Goal: Task Accomplishment & Management: Complete application form

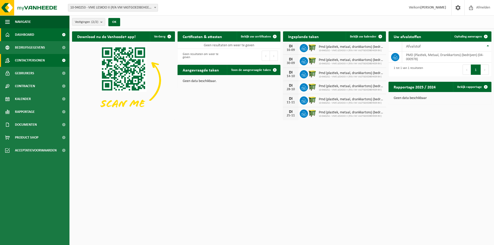
click at [41, 60] on span "Contactpersonen" at bounding box center [30, 60] width 30 height 13
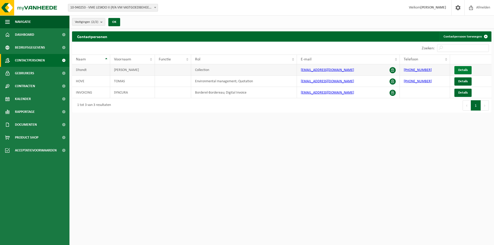
click at [464, 70] on span "Details" at bounding box center [463, 69] width 10 height 3
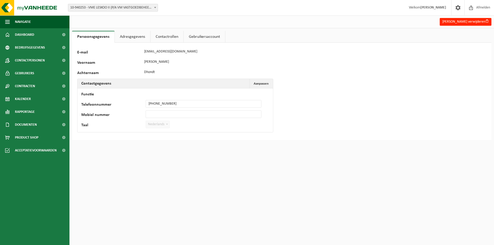
click at [178, 35] on link "Contactrollen" at bounding box center [166, 37] width 33 height 12
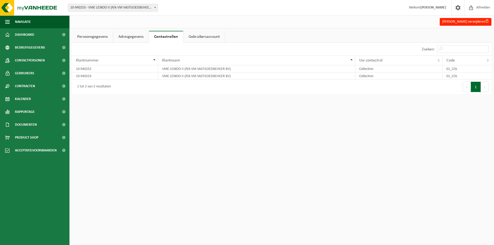
click at [135, 41] on link "Adresgegevens" at bounding box center [130, 37] width 35 height 12
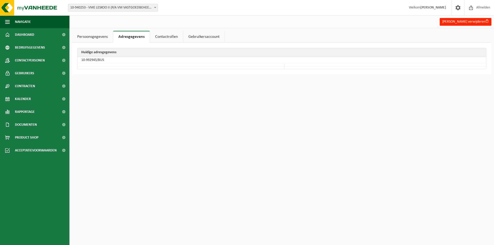
click at [191, 37] on link "Gebruikersaccount" at bounding box center [203, 37] width 41 height 12
click at [114, 35] on link "Adresgegevens" at bounding box center [130, 37] width 35 height 12
click at [198, 36] on link "Gebruikersaccount" at bounding box center [203, 37] width 41 height 12
click at [111, 38] on link "Persoonsgegevens" at bounding box center [92, 37] width 41 height 12
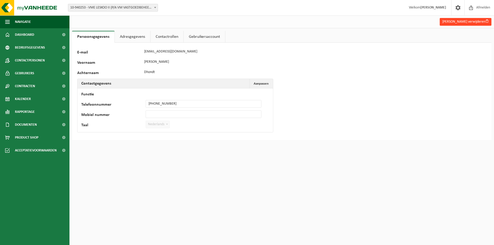
click at [451, 23] on button "Danny Dhondt verwijderen" at bounding box center [465, 22] width 52 height 8
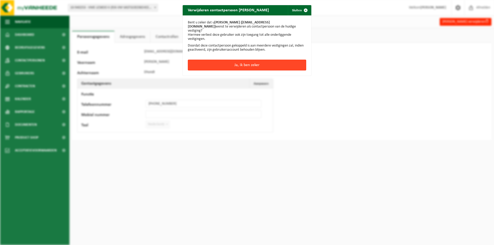
click at [270, 60] on button "Ja, ik ben zeker" at bounding box center [247, 65] width 118 height 11
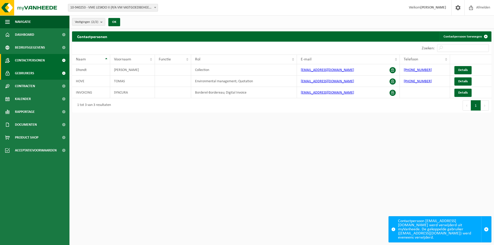
click at [14, 78] on link "Gebruikers" at bounding box center [34, 73] width 69 height 13
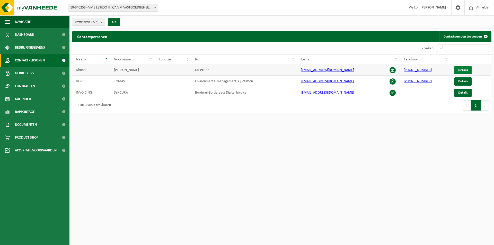
click at [462, 68] on span "Details" at bounding box center [463, 69] width 10 height 3
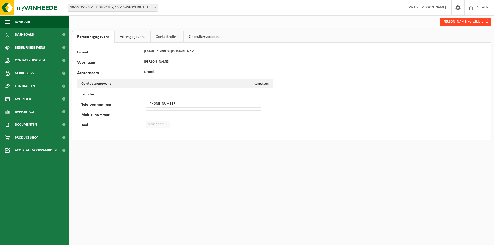
click at [472, 19] on button "Danny Dhondt verwijderen" at bounding box center [465, 22] width 52 height 8
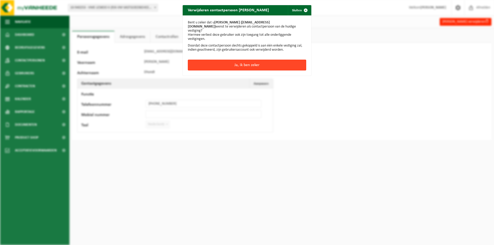
click at [259, 60] on button "Ja, ik ben zeker" at bounding box center [247, 65] width 118 height 11
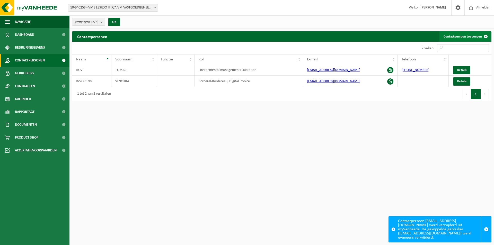
click at [470, 38] on link "Contactpersoon toevoegen" at bounding box center [464, 36] width 51 height 10
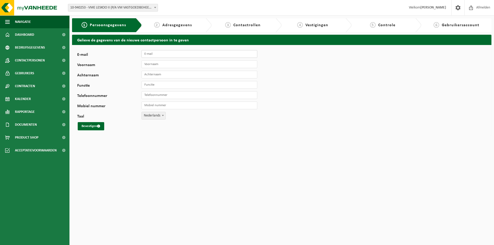
click at [162, 53] on input "E-mail" at bounding box center [199, 54] width 116 height 8
click at [179, 54] on input "E-mail" at bounding box center [199, 54] width 116 height 8
paste input "Danny-Myriam Dhondt <dannymyriamdhondt@gmail.com>"
drag, startPoint x: 177, startPoint y: 53, endPoint x: 48, endPoint y: 48, distance: 129.4
click at [57, 52] on div "Navigatie Afmelden Dashboard Bedrijfsgegevens Contactpersonen Gebruikers Contra…" at bounding box center [247, 69] width 494 height 138
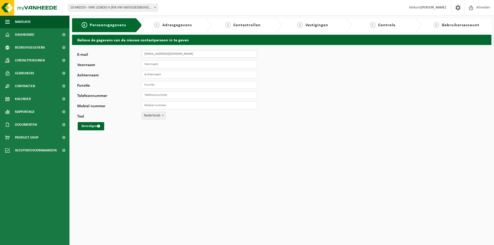
type input "[EMAIL_ADDRESS][DOMAIN_NAME]"
click at [215, 67] on input "Voornaam" at bounding box center [199, 64] width 116 height 8
type input "Danny"
type input "D"
type input "Dhondt"
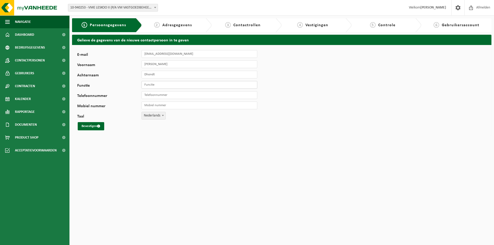
click at [162, 83] on input "Functie" at bounding box center [199, 85] width 116 height 8
type input "Z"
type input "Bewoner - Zet de containers buiten"
click at [157, 95] on input "Telefoonnummer" at bounding box center [199, 95] width 116 height 8
paste input "0476/55.08.85"
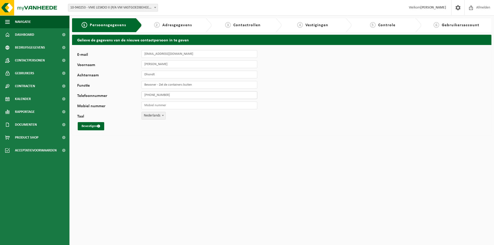
type input "[PHONE_NUMBER]"
click at [161, 107] on input "Mobiel nummer" at bounding box center [199, 106] width 116 height 8
click at [94, 124] on button "Bevestigen" at bounding box center [91, 126] width 26 height 8
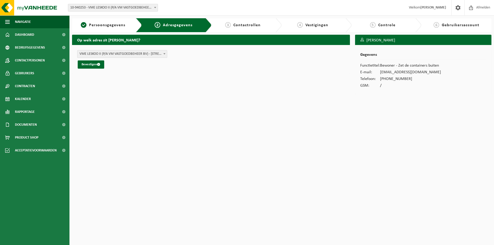
click at [130, 53] on span "VME LESKOO II (P/A VM VASTGOEDBEHEER BV) - [STREET_ADDRESS] (10-940253/BUS)" at bounding box center [121, 53] width 89 height 7
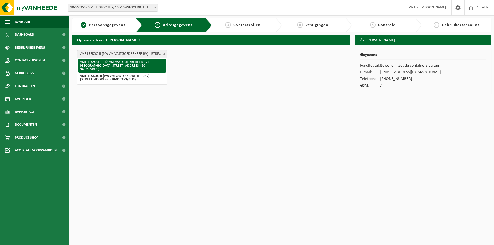
select select "616865"
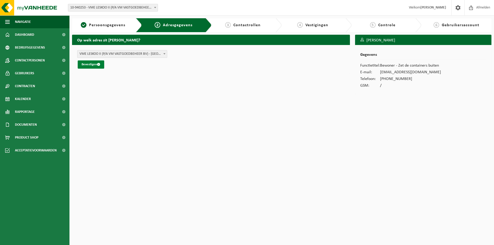
click at [97, 64] on span "submit" at bounding box center [98, 64] width 3 height 3
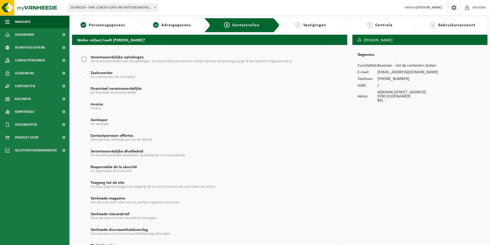
click at [102, 58] on label "Verantwoordelijke ophalingen De verantwoordelijke voor de ophalingen, we sturen…" at bounding box center [199, 60] width 236 height 8
click at [80, 53] on input "Verantwoordelijke ophalingen De verantwoordelijke voor de ophalingen, we sturen…" at bounding box center [80, 53] width 0 height 0
checkbox input "true"
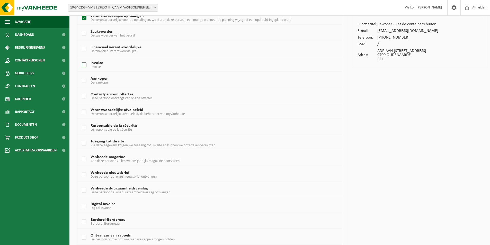
scroll to position [51, 0]
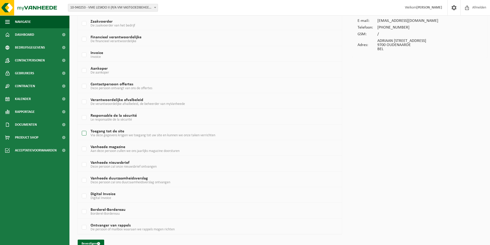
click at [133, 134] on span "Via deze gegevens krijgen we toegang tot uw site en kunnen we onze taken verric…" at bounding box center [152, 135] width 125 height 4
click at [80, 127] on input "Toegang tot de site Via deze gegevens krijgen we toegang tot uw site en kunnen …" at bounding box center [80, 127] width 0 height 0
checkbox input "true"
click at [100, 243] on span "submit" at bounding box center [98, 243] width 3 height 3
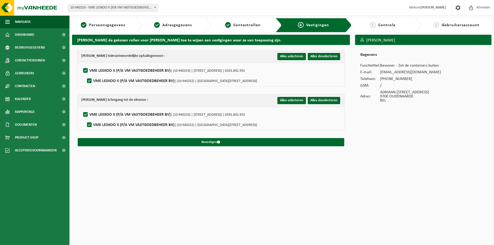
click at [85, 72] on label"] "VME LESKOO II (P/A VM VASTGOEDBEHEER BV) | (10-940253) | WESTERRING 13A, 9700 O…" at bounding box center [163, 71] width 163 height 8
click at [81, 64] on input "VME LESKOO II (P/A VM VASTGOEDBEHEER BV) | (10-940253) | WESTERRING 13A, 9700 O…" at bounding box center [81, 64] width 0 height 0
checkbox input "false"
click at [85, 71] on label"] "VME LESKOO II (P/A VM VASTGOEDBEHEER BV) | (10-940253) | WESTERRING 13A, 9700 O…" at bounding box center [163, 71] width 163 height 8
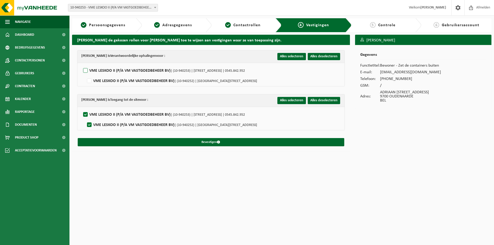
click at [81, 64] on input "VME LESKOO II (P/A VM VASTGOEDBEHEER BV) | (10-940253) | WESTERRING 13A, 9700 O…" at bounding box center [81, 64] width 0 height 0
checkbox input "true"
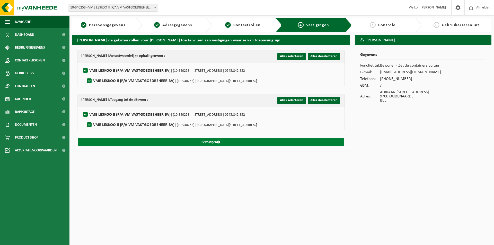
click at [158, 140] on button "Bevestigen" at bounding box center [211, 142] width 266 height 8
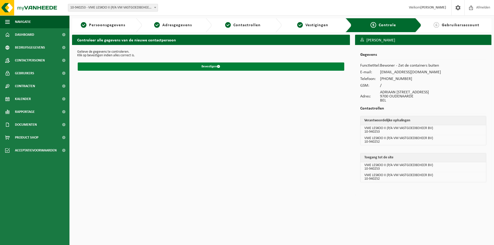
click at [211, 66] on button "Bevestigen" at bounding box center [211, 66] width 266 height 8
